Goal: Task Accomplishment & Management: Use online tool/utility

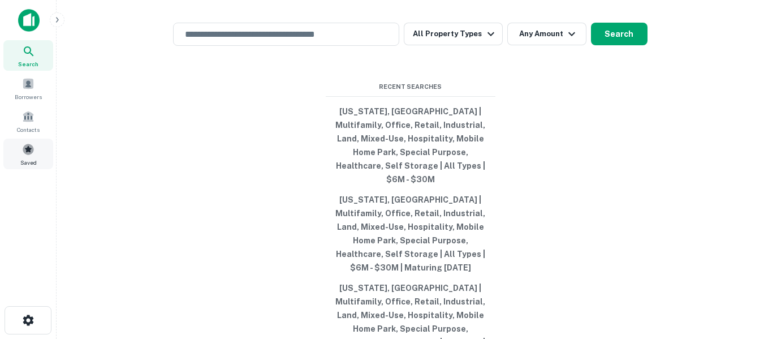
click at [31, 153] on span at bounding box center [28, 149] width 12 height 12
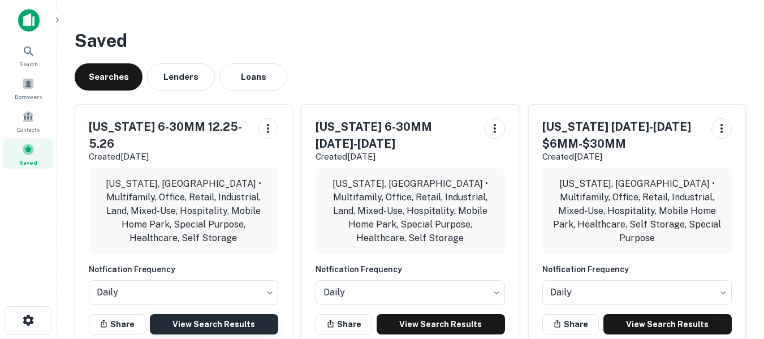
click at [206, 314] on link "View Search Results" at bounding box center [214, 324] width 128 height 20
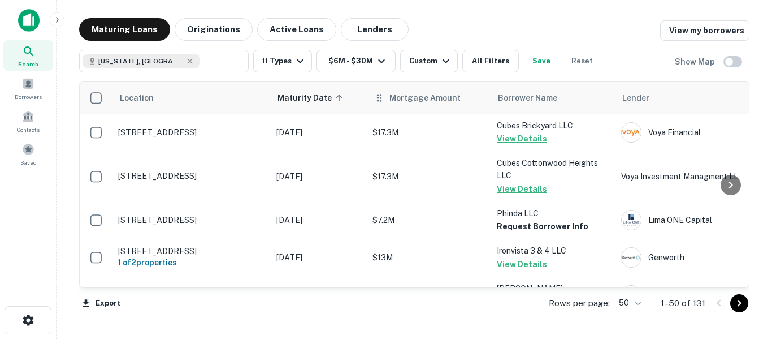
click at [410, 107] on th "Mortgage Amount" at bounding box center [429, 98] width 124 height 32
click at [424, 96] on span "Mortgage Amount" at bounding box center [432, 98] width 86 height 14
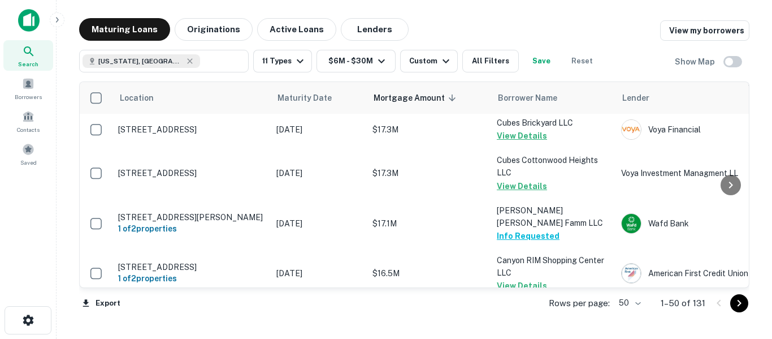
scroll to position [2004, 0]
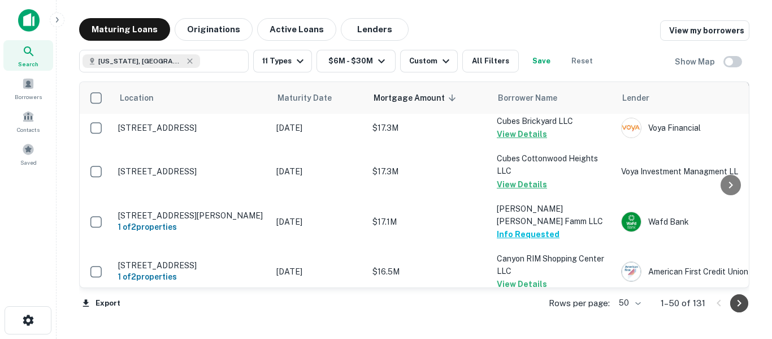
click at [741, 302] on icon "Go to next page" at bounding box center [740, 303] width 4 height 7
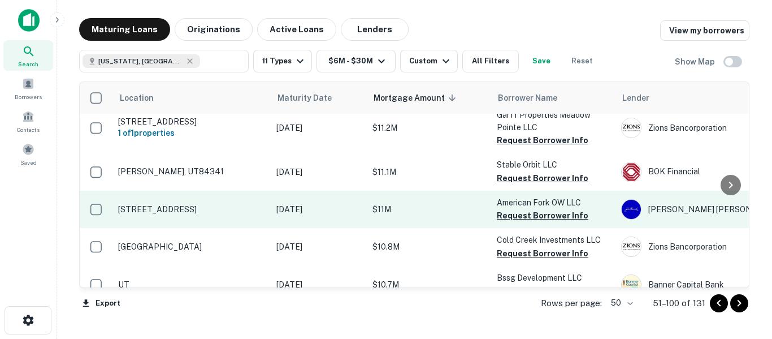
scroll to position [678, 0]
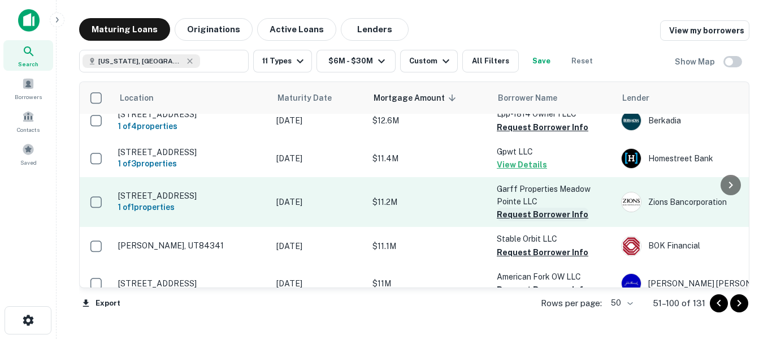
click at [534, 207] on button "Request Borrower Info" at bounding box center [543, 214] width 92 height 14
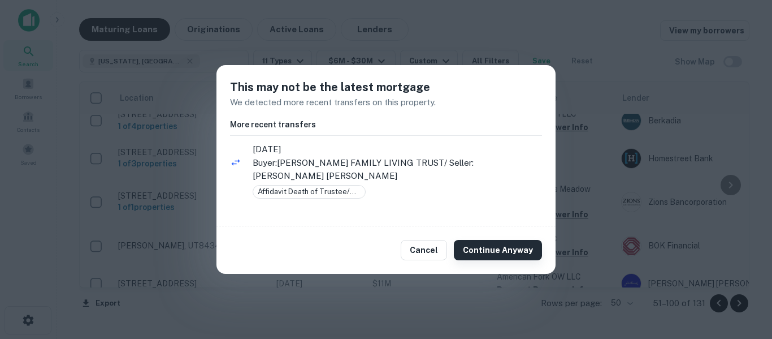
click at [497, 254] on button "Continue Anyway" at bounding box center [498, 250] width 88 height 20
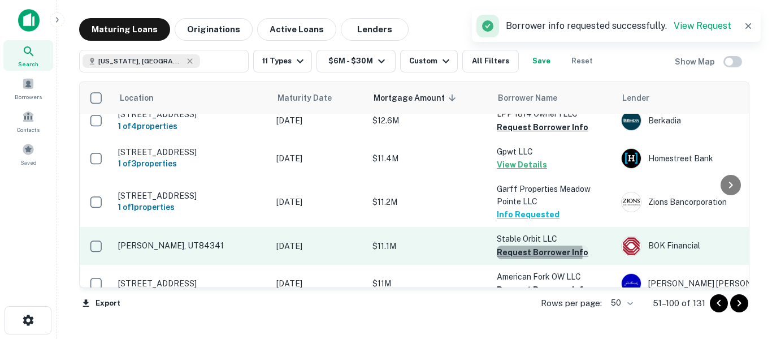
click at [527, 245] on button "Request Borrower Info" at bounding box center [543, 252] width 92 height 14
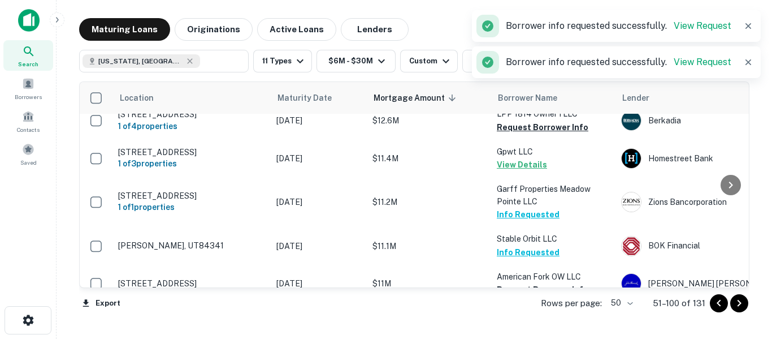
scroll to position [754, 0]
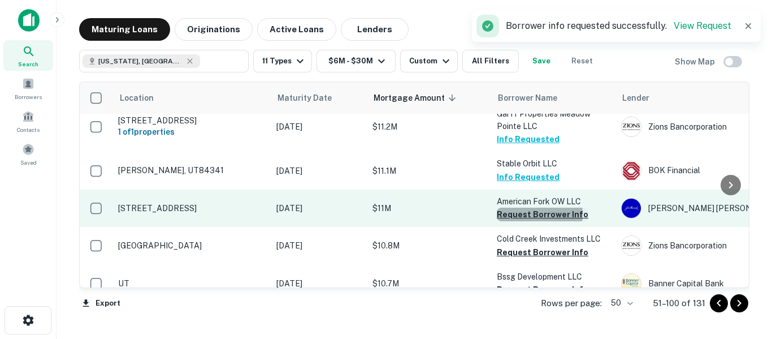
click at [533, 207] on button "Request Borrower Info" at bounding box center [543, 214] width 92 height 14
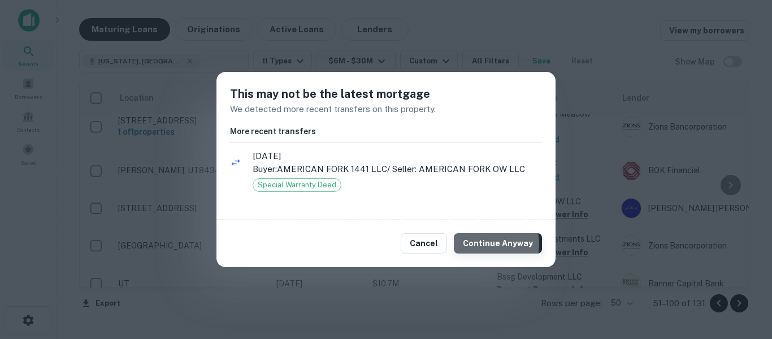
click at [487, 244] on button "Continue Anyway" at bounding box center [498, 243] width 88 height 20
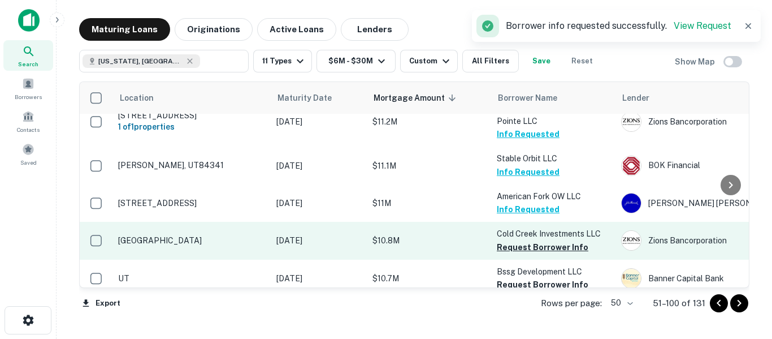
scroll to position [773, 0]
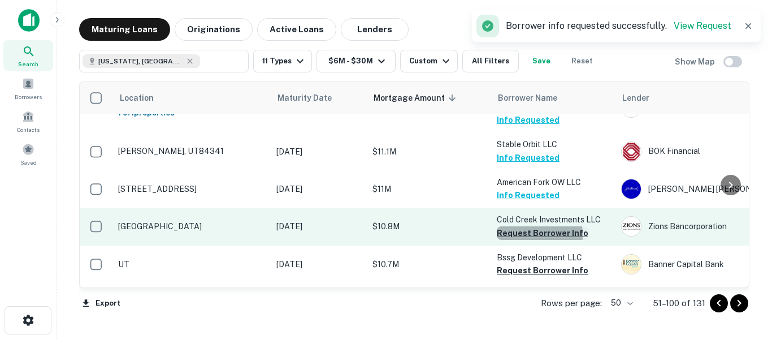
click at [525, 226] on button "Request Borrower Info" at bounding box center [543, 233] width 92 height 14
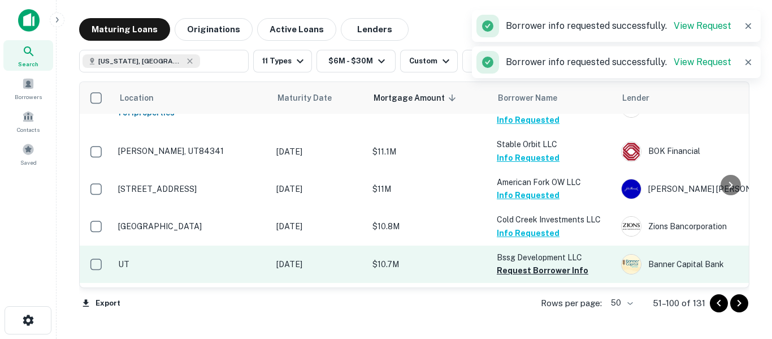
scroll to position [829, 0]
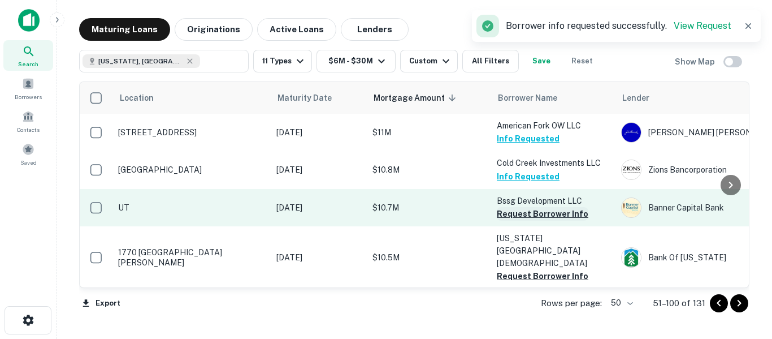
click at [523, 207] on button "Request Borrower Info" at bounding box center [543, 214] width 92 height 14
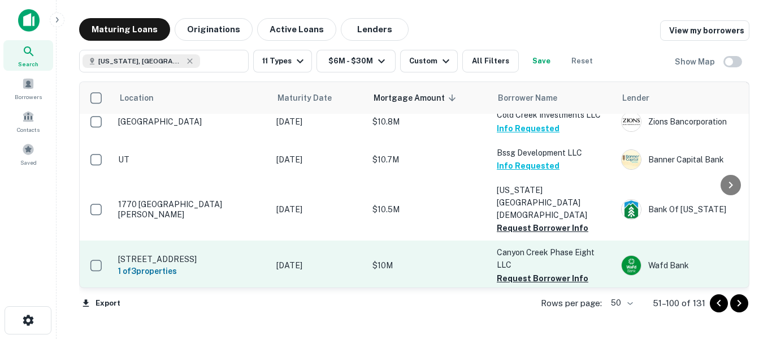
scroll to position [886, 0]
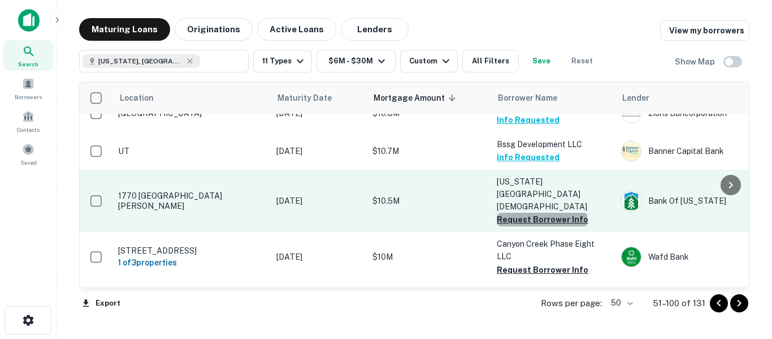
click at [542, 213] on button "Request Borrower Info" at bounding box center [543, 220] width 92 height 14
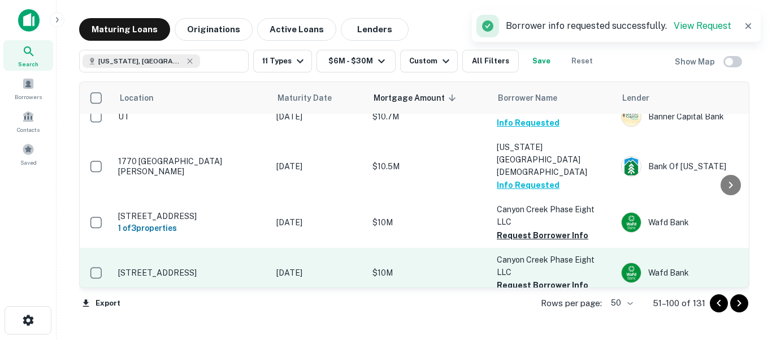
scroll to position [942, 0]
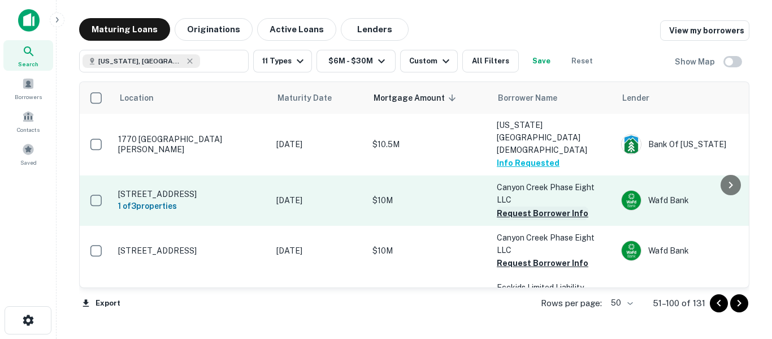
click at [544, 206] on button "Request Borrower Info" at bounding box center [543, 213] width 92 height 14
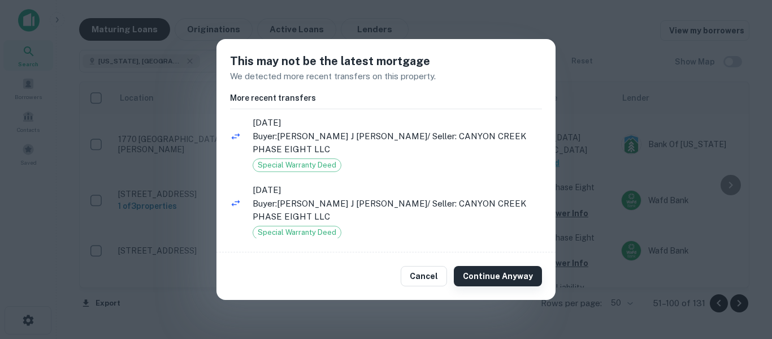
click at [506, 271] on button "Continue Anyway" at bounding box center [498, 276] width 88 height 20
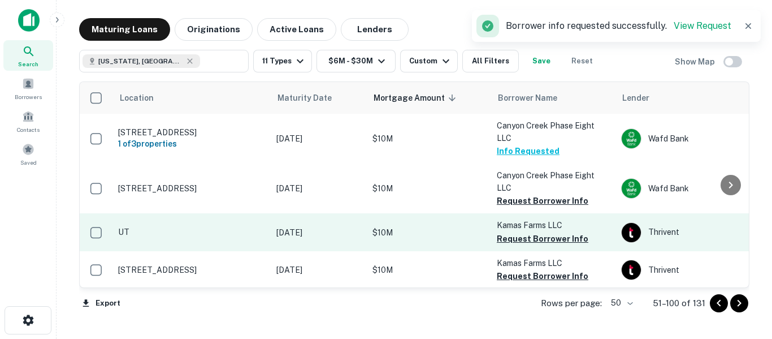
scroll to position [1055, 0]
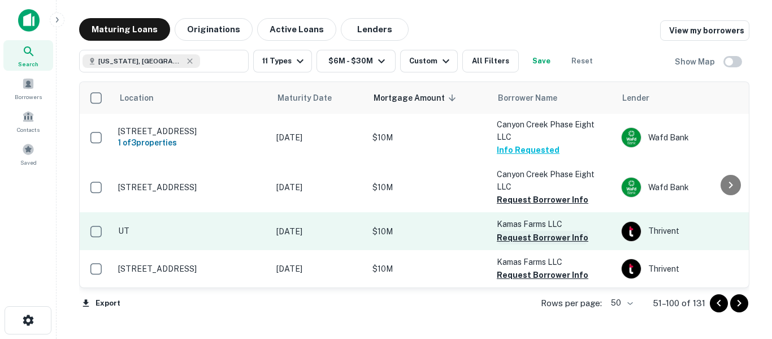
click at [540, 231] on button "Request Borrower Info" at bounding box center [543, 238] width 92 height 14
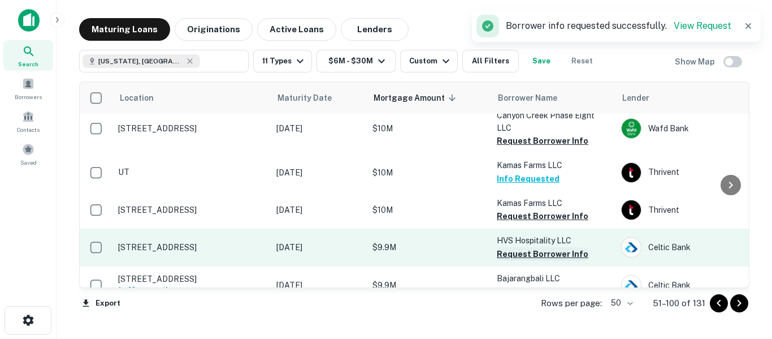
scroll to position [1131, 0]
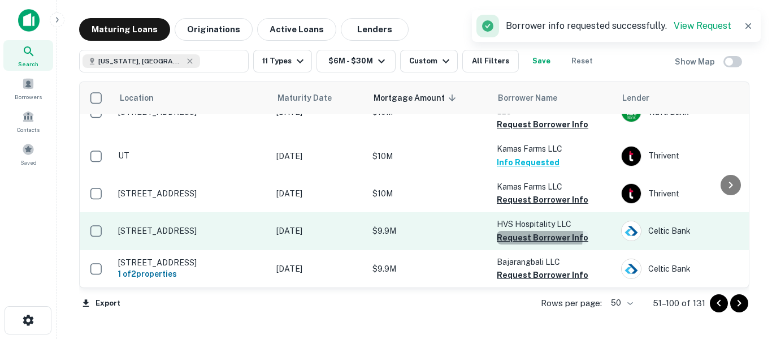
click at [526, 231] on button "Request Borrower Info" at bounding box center [543, 238] width 92 height 14
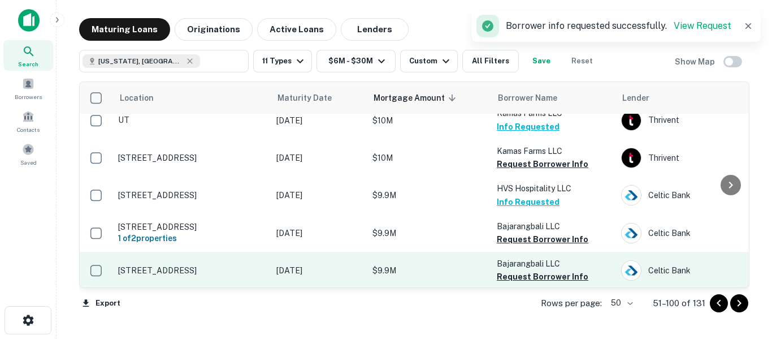
scroll to position [1168, 0]
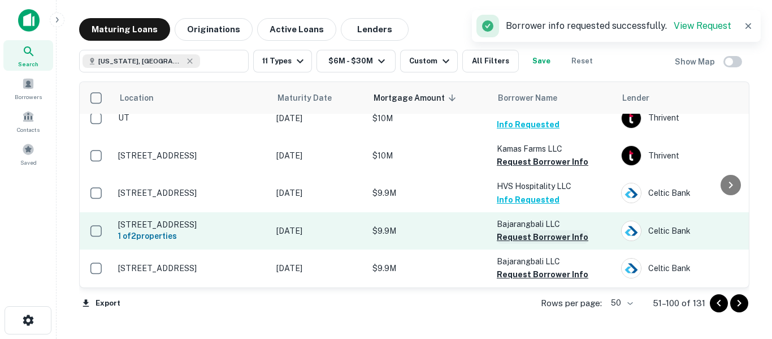
click at [529, 230] on button "Request Borrower Info" at bounding box center [543, 237] width 92 height 14
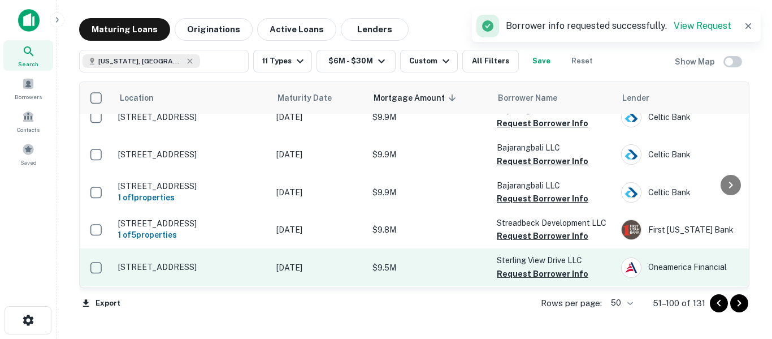
scroll to position [1338, 0]
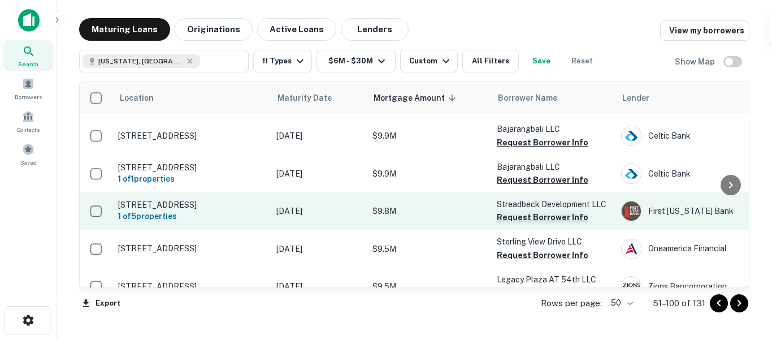
click at [535, 210] on button "Request Borrower Info" at bounding box center [543, 217] width 92 height 14
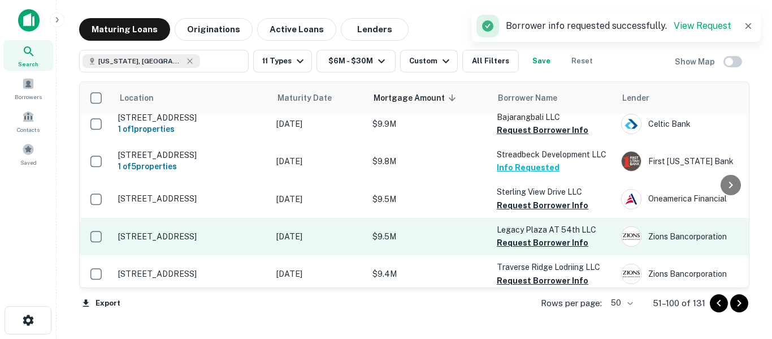
scroll to position [1395, 0]
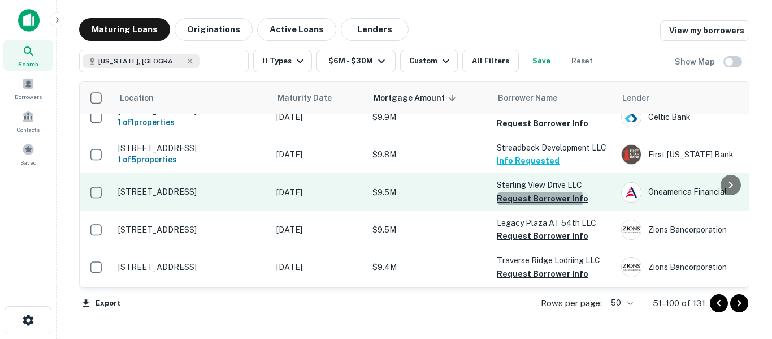
click at [535, 192] on button "Request Borrower Info" at bounding box center [543, 199] width 92 height 14
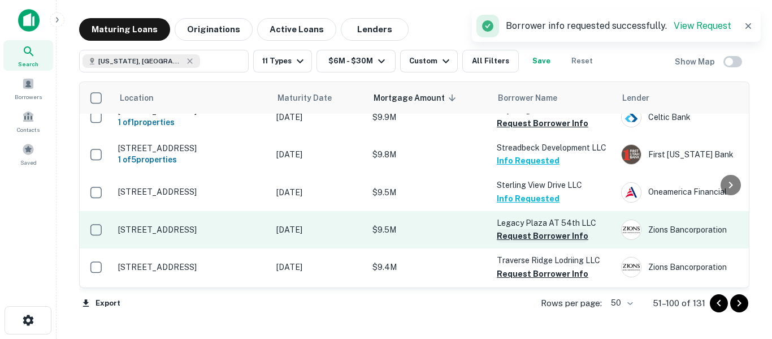
click at [523, 229] on button "Request Borrower Info" at bounding box center [543, 236] width 92 height 14
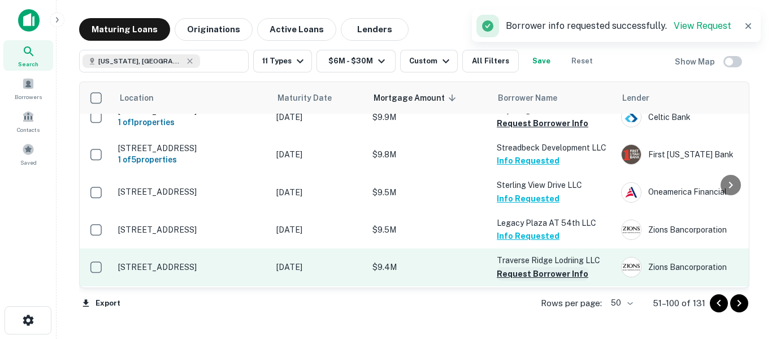
click at [519, 267] on button "Request Borrower Info" at bounding box center [543, 274] width 92 height 14
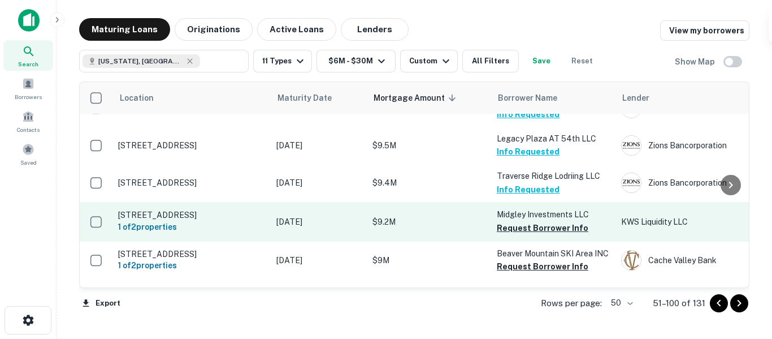
scroll to position [1508, 0]
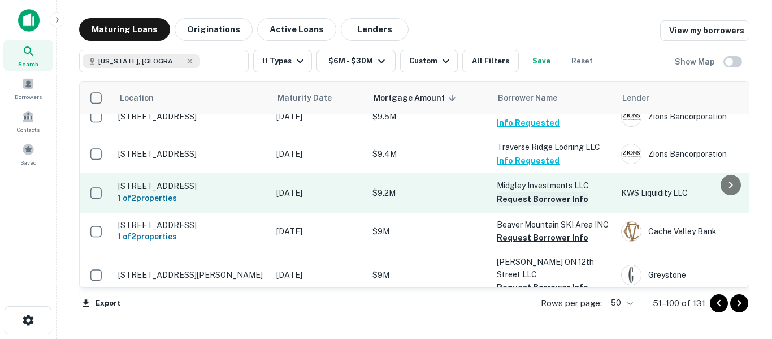
click at [523, 192] on button "Request Borrower Info" at bounding box center [543, 199] width 92 height 14
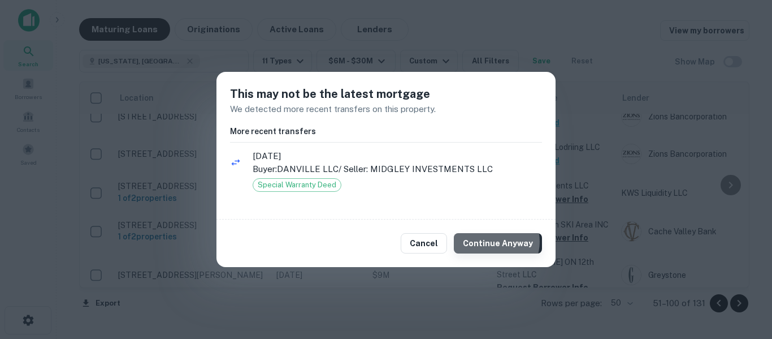
click at [497, 241] on button "Continue Anyway" at bounding box center [498, 243] width 88 height 20
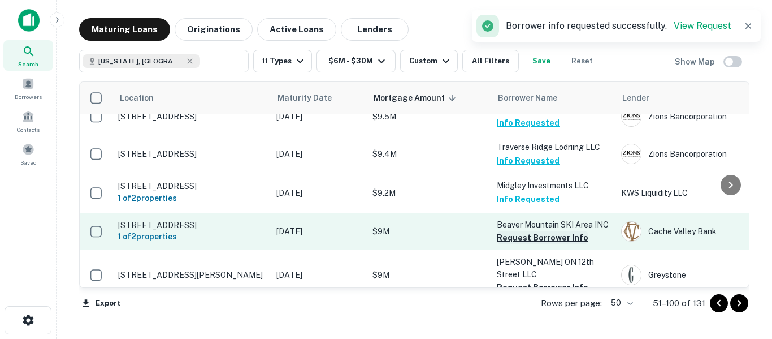
click at [533, 231] on button "Request Borrower Info" at bounding box center [543, 238] width 92 height 14
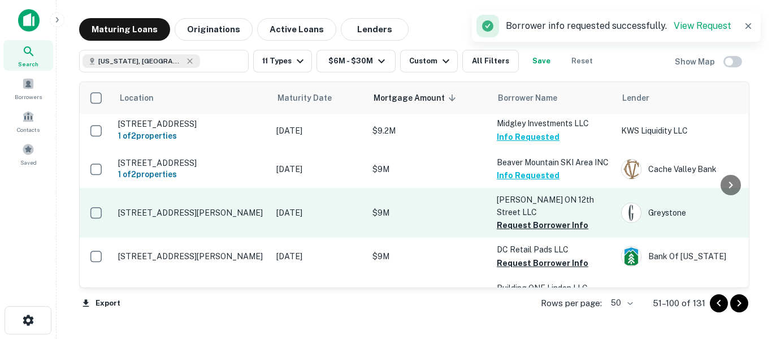
scroll to position [1583, 0]
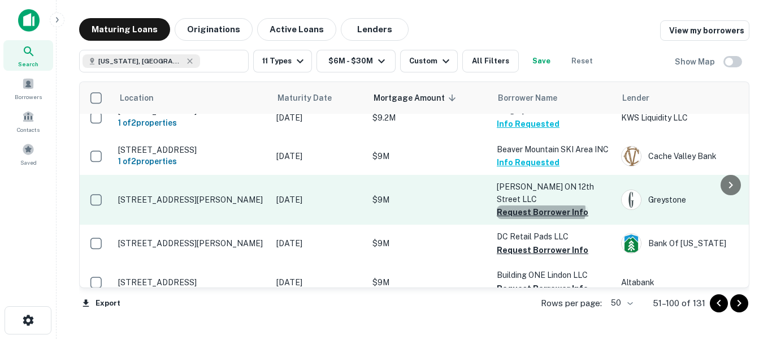
click at [540, 205] on button "Request Borrower Info" at bounding box center [543, 212] width 92 height 14
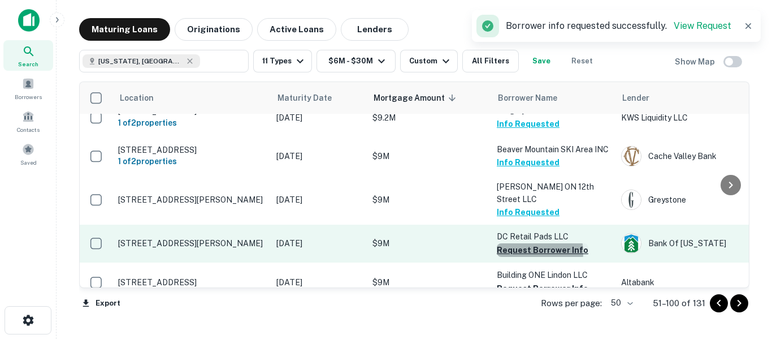
click at [529, 243] on button "Request Borrower Info" at bounding box center [543, 250] width 92 height 14
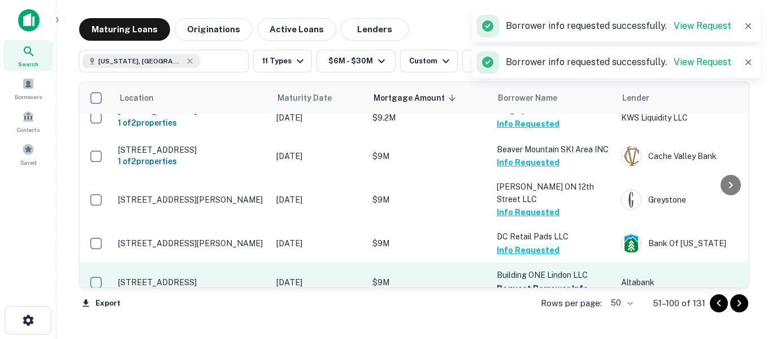
scroll to position [1621, 0]
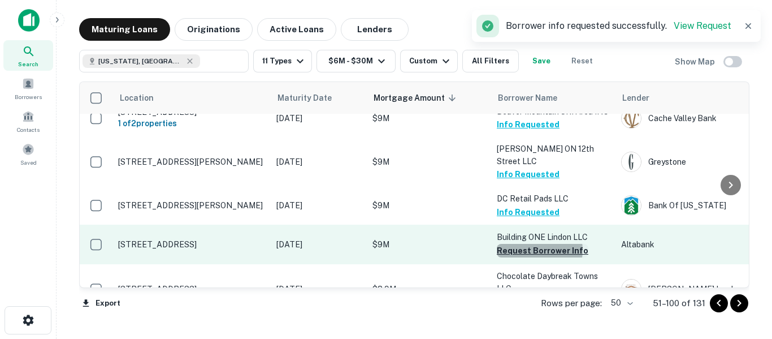
click at [534, 244] on button "Request Borrower Info" at bounding box center [543, 251] width 92 height 14
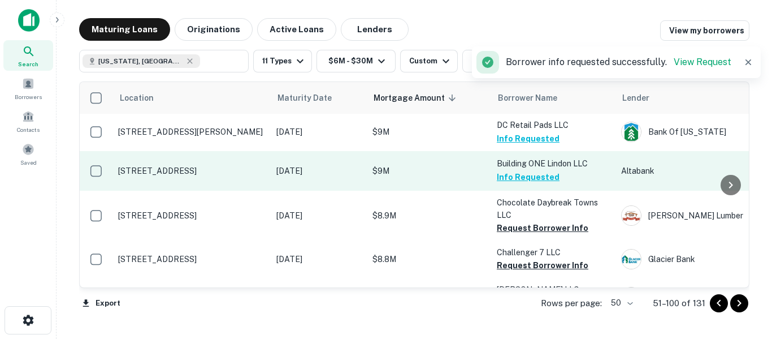
scroll to position [1696, 0]
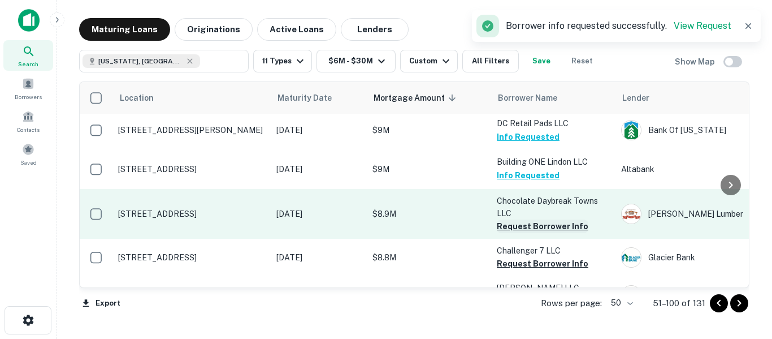
click at [536, 219] on button "Request Borrower Info" at bounding box center [543, 226] width 92 height 14
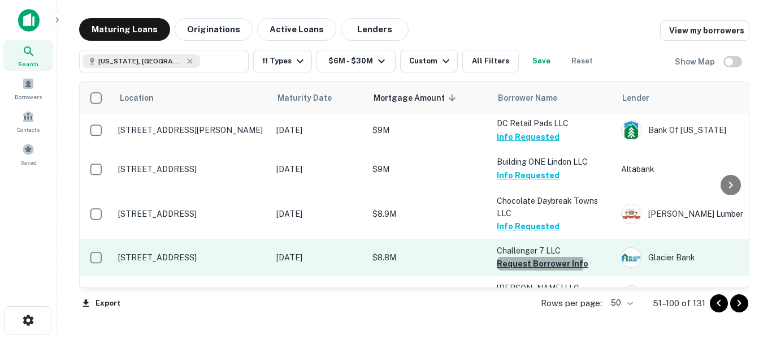
click at [539, 257] on button "Request Borrower Info" at bounding box center [543, 264] width 92 height 14
